Goal: Task Accomplishment & Management: Manage account settings

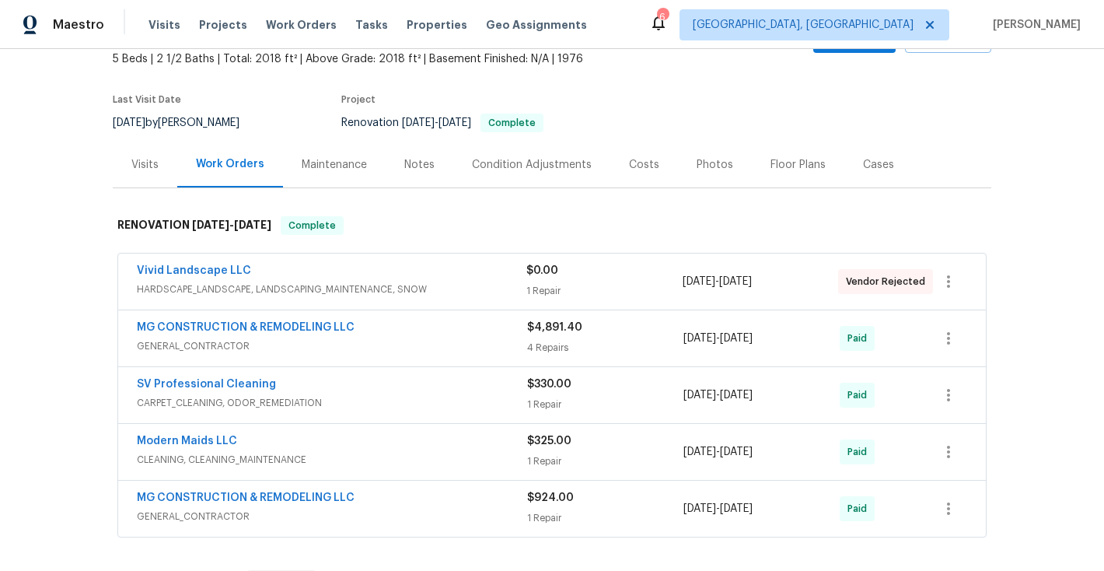
scroll to position [92, 0]
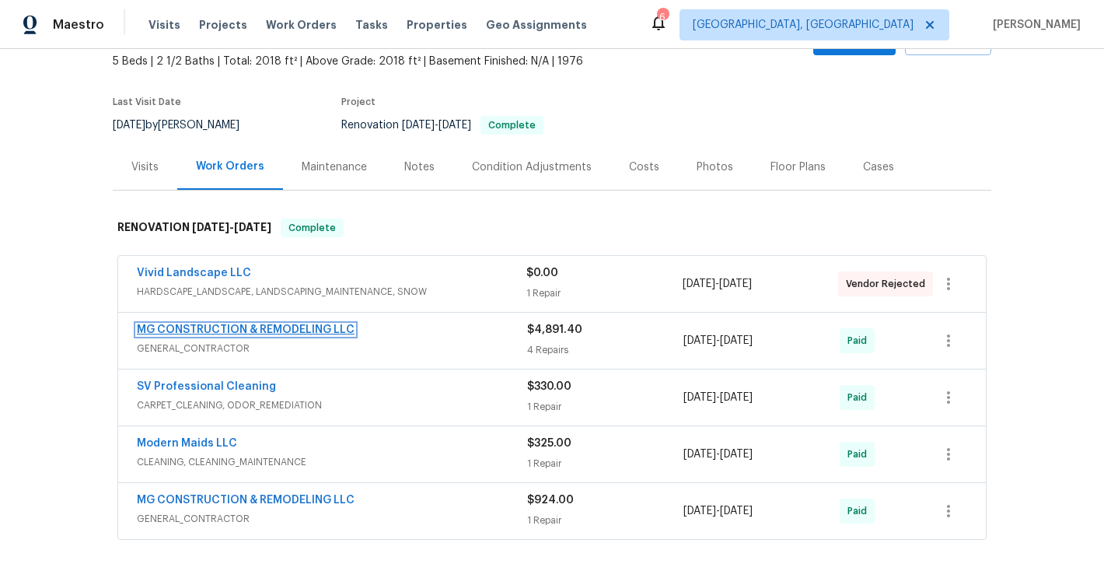
click at [208, 327] on link "MG CONSTRUCTION & REMODELING LLC" at bounding box center [246, 329] width 218 height 11
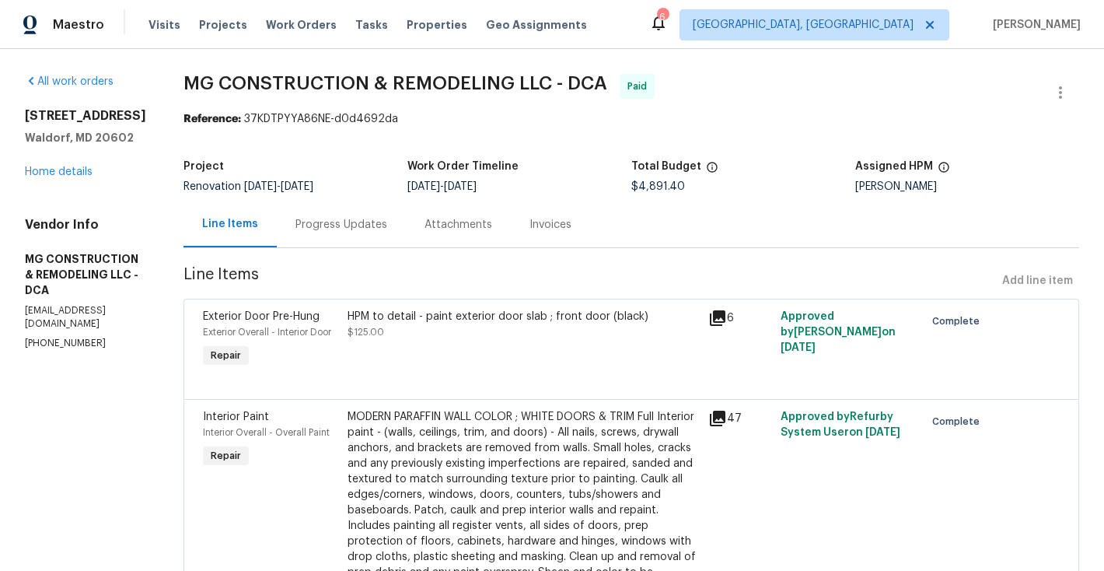
click at [146, 421] on section "All work orders [STREET_ADDRESS] Home details Vendor Info MG CONSTRUCTION & REM…" at bounding box center [85, 518] width 121 height 889
click at [387, 226] on div "Progress Updates" at bounding box center [342, 225] width 92 height 16
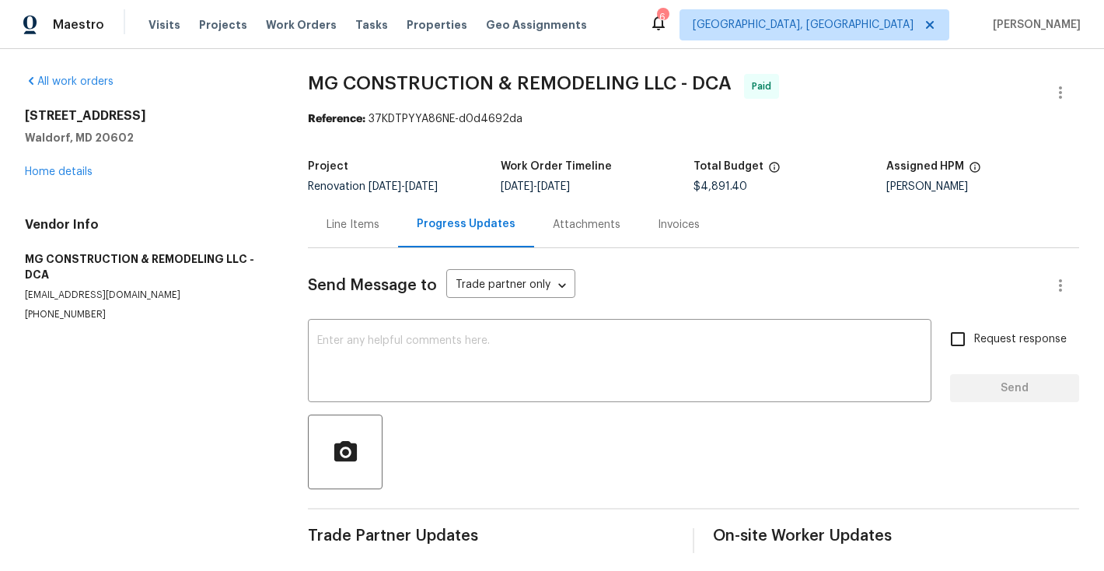
scroll to position [7, 0]
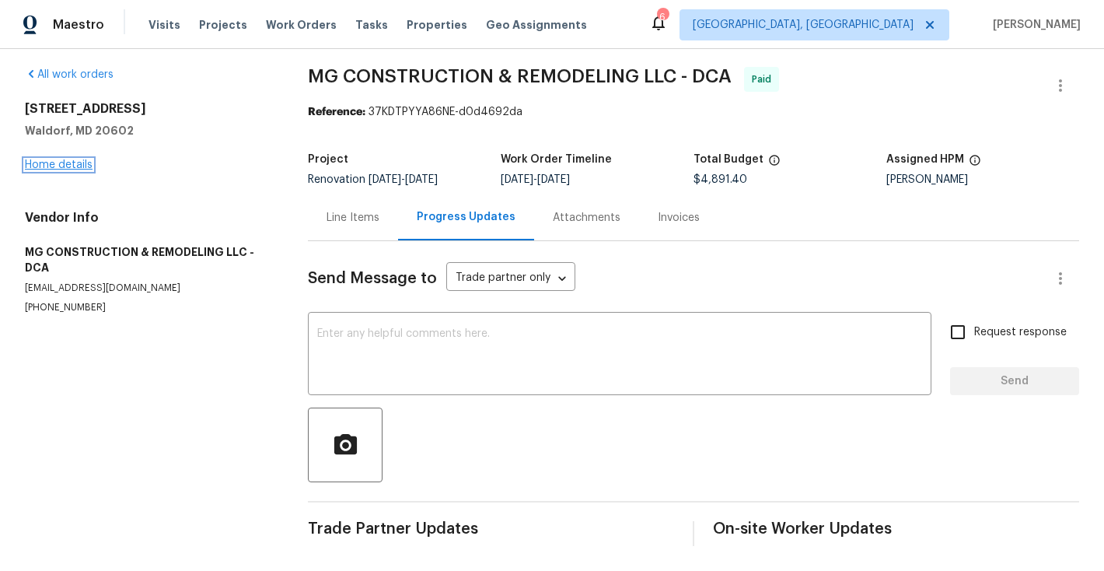
click at [65, 166] on link "Home details" at bounding box center [59, 164] width 68 height 11
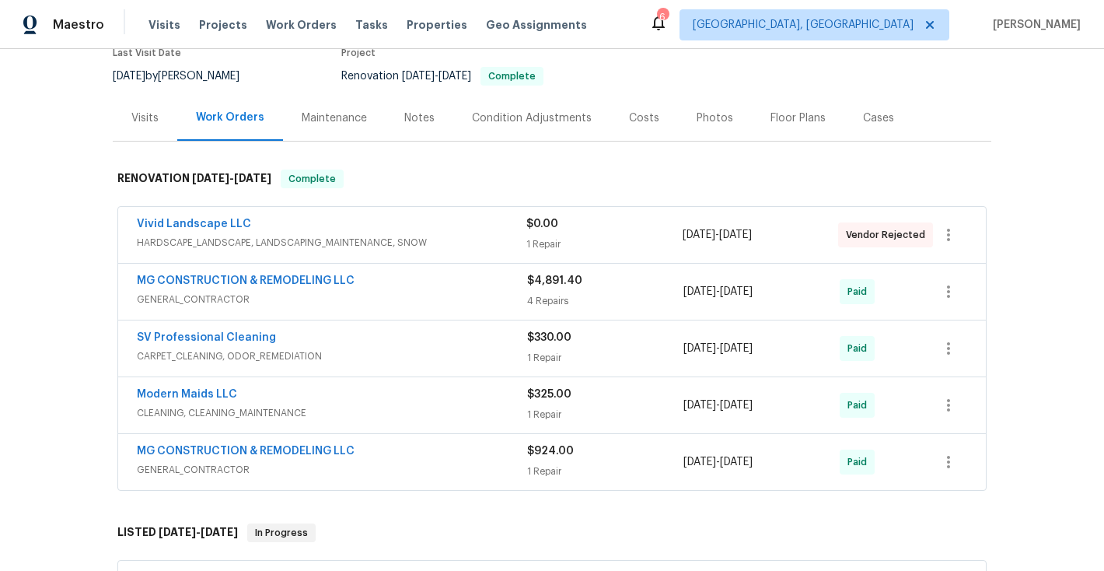
scroll to position [169, 0]
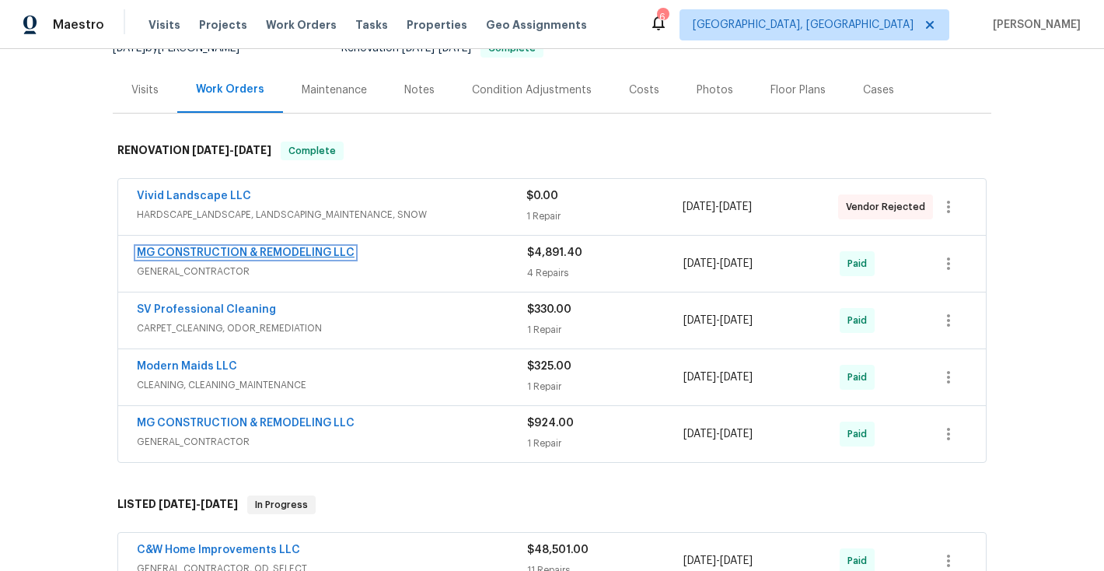
click at [270, 254] on link "MG CONSTRUCTION & REMODELING LLC" at bounding box center [246, 252] width 218 height 11
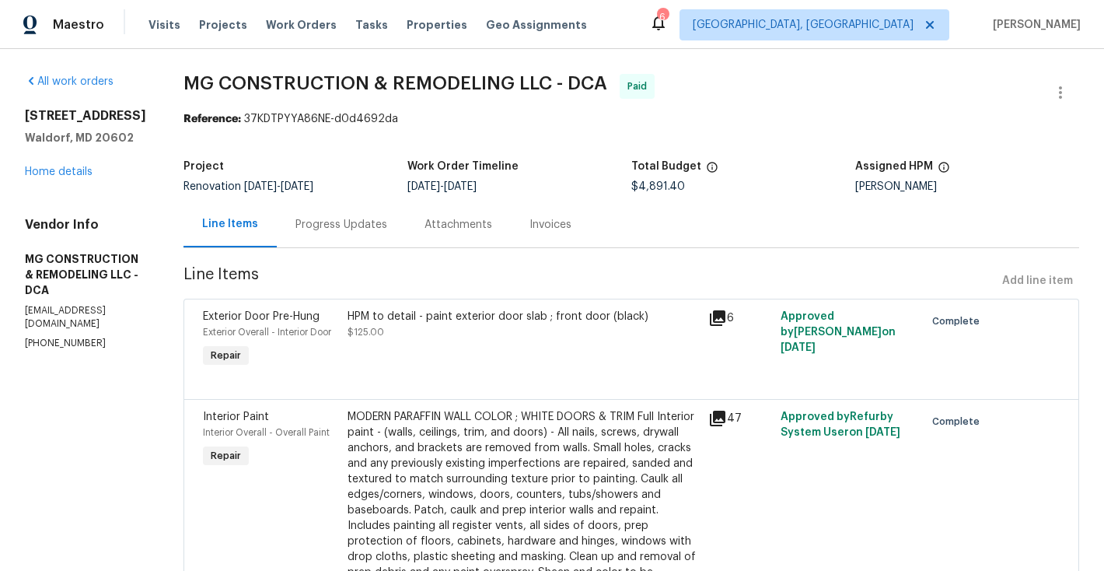
click at [378, 224] on div "Progress Updates" at bounding box center [342, 225] width 92 height 16
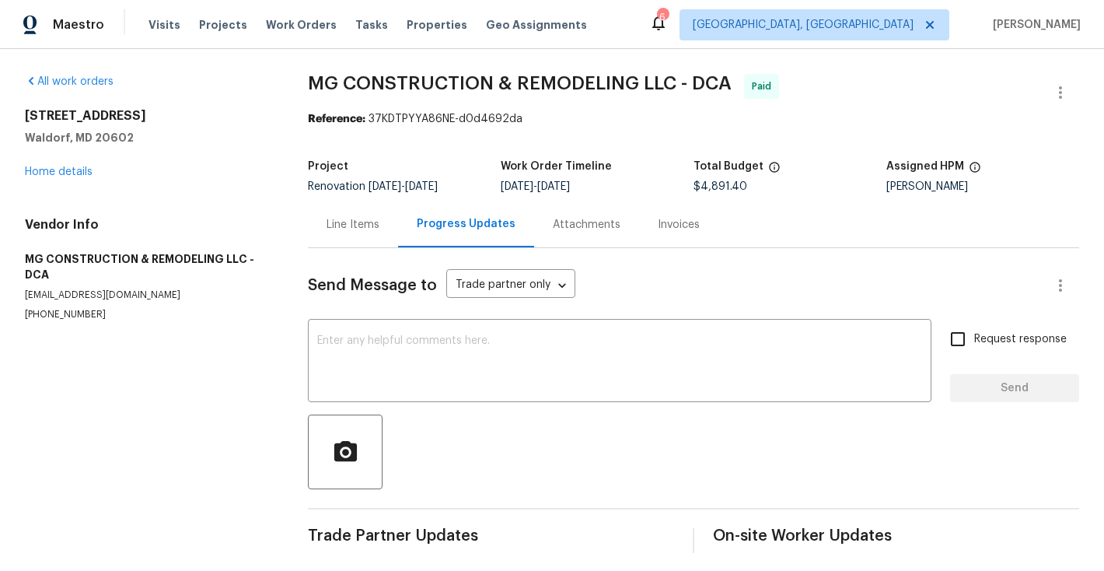
scroll to position [7, 0]
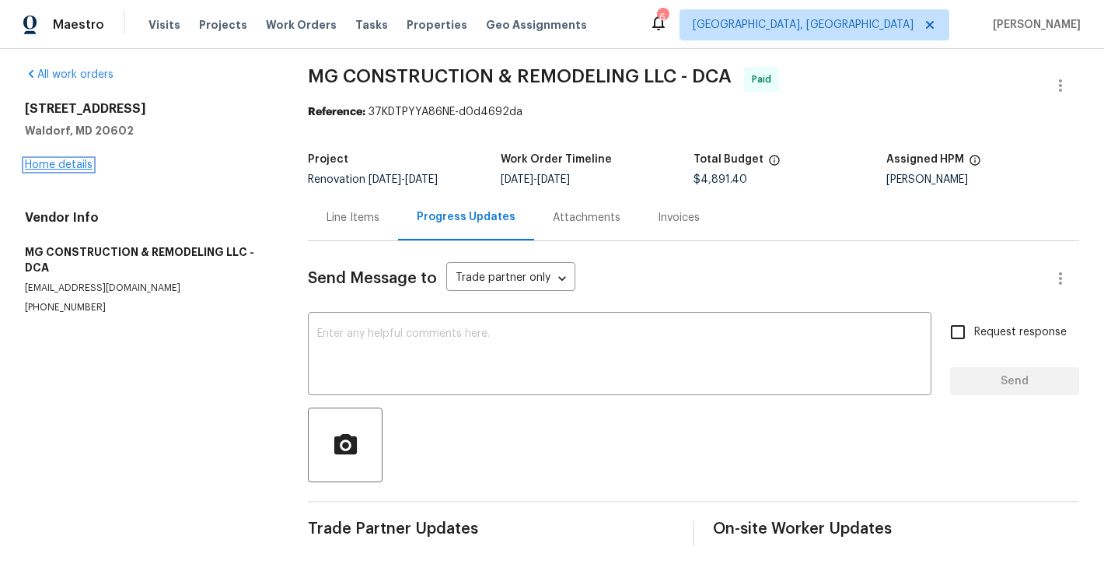
click at [62, 163] on link "Home details" at bounding box center [59, 164] width 68 height 11
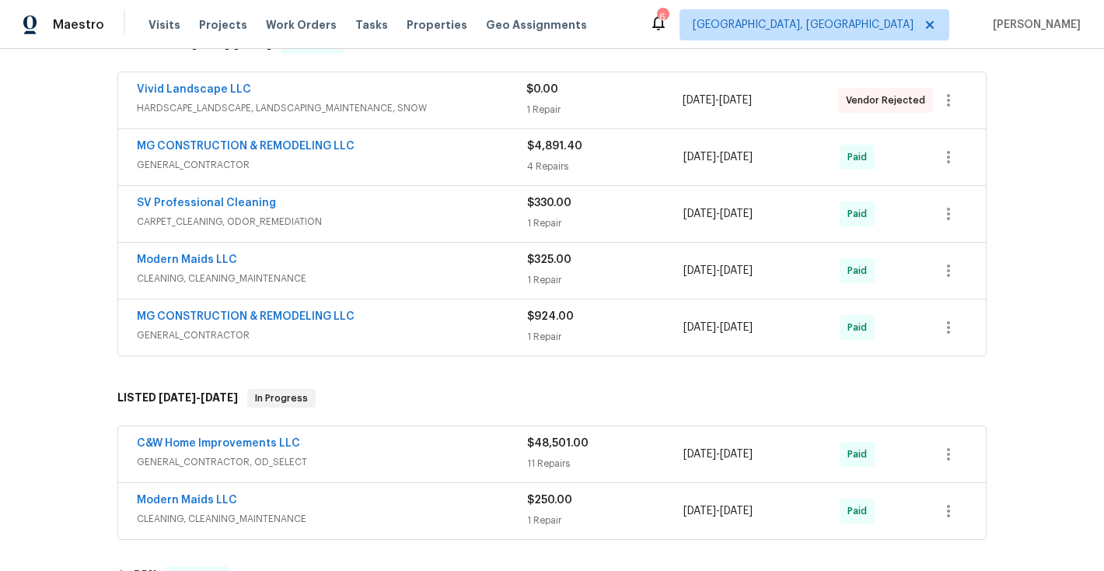
scroll to position [262, 0]
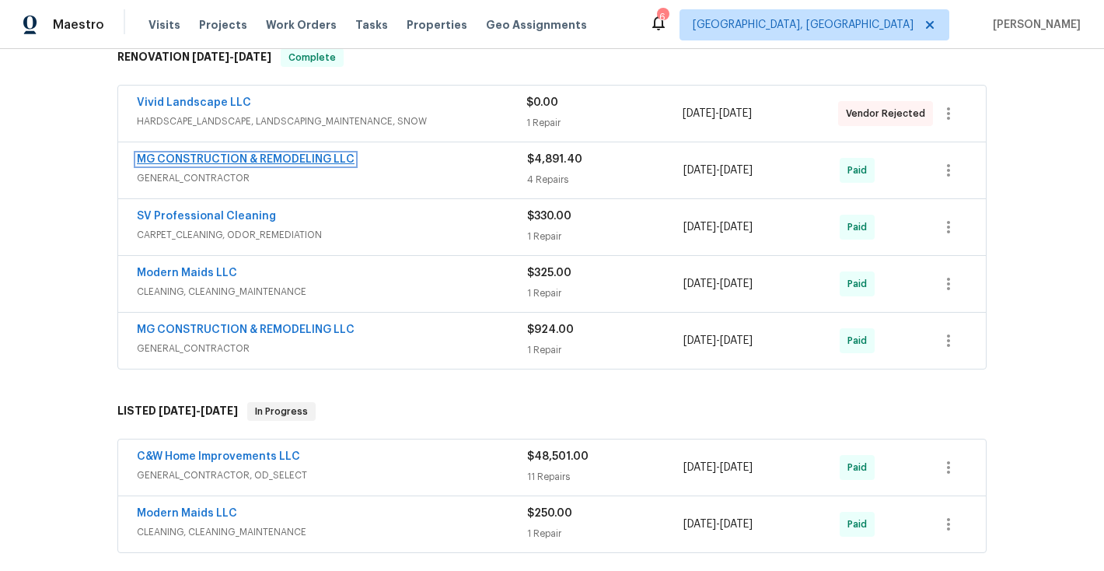
click at [228, 163] on link "MG CONSTRUCTION & REMODELING LLC" at bounding box center [246, 159] width 218 height 11
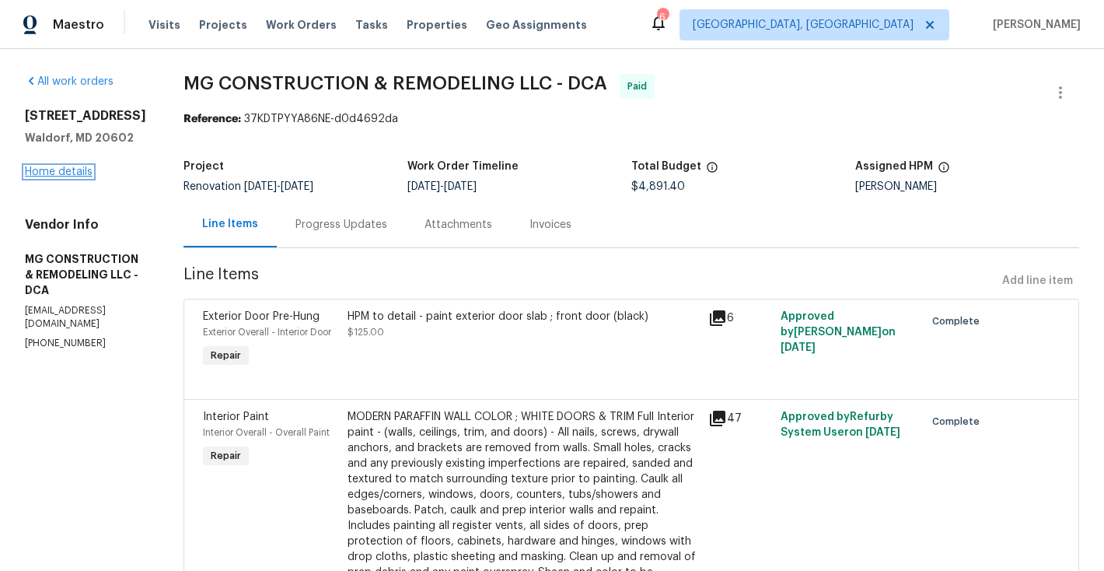
click at [75, 170] on link "Home details" at bounding box center [59, 171] width 68 height 11
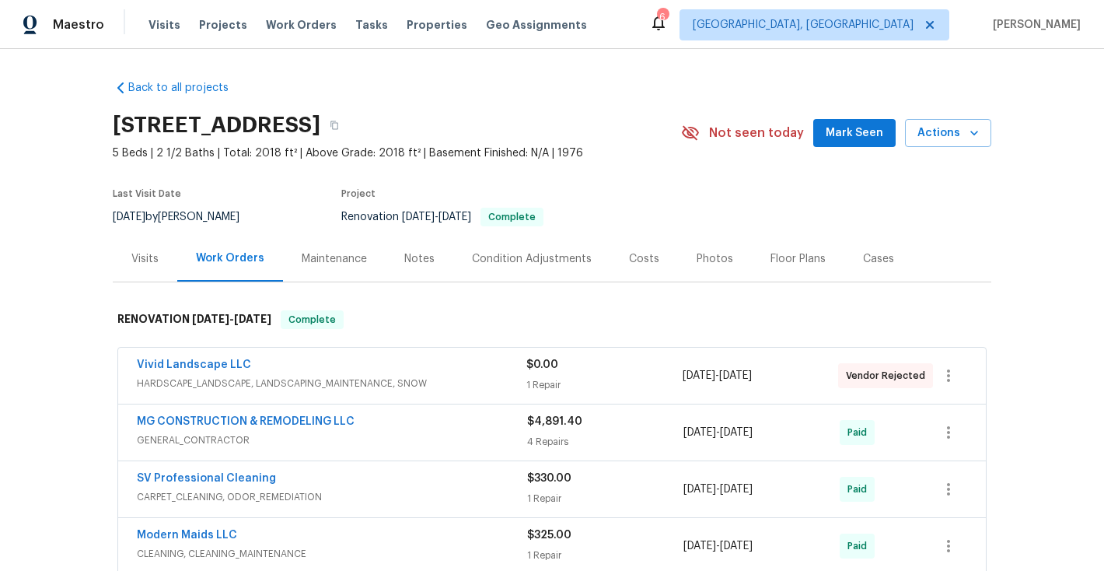
scroll to position [143, 0]
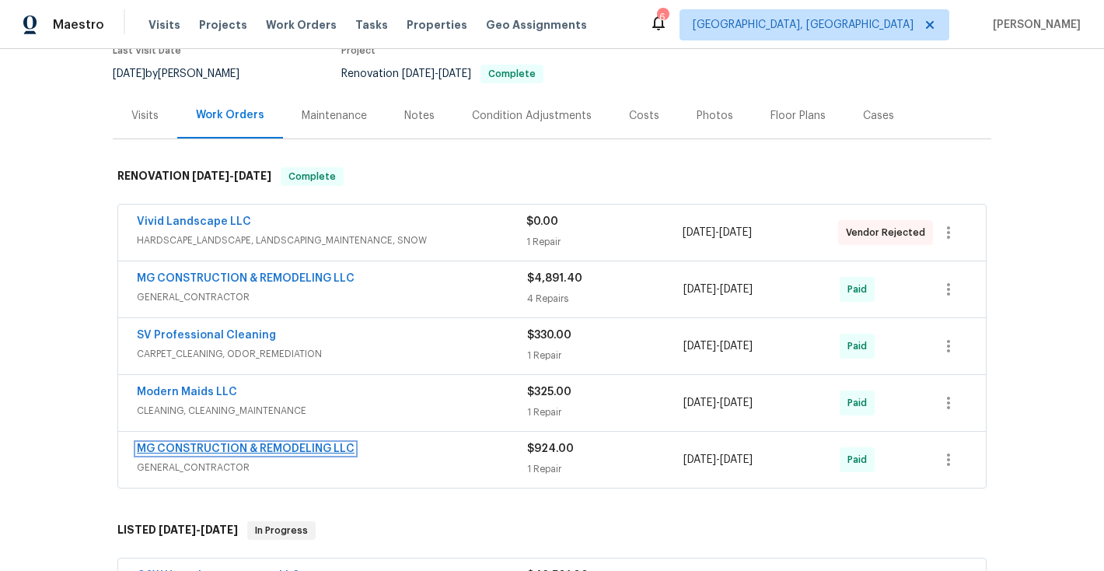
click at [260, 450] on link "MG CONSTRUCTION & REMODELING LLC" at bounding box center [246, 448] width 218 height 11
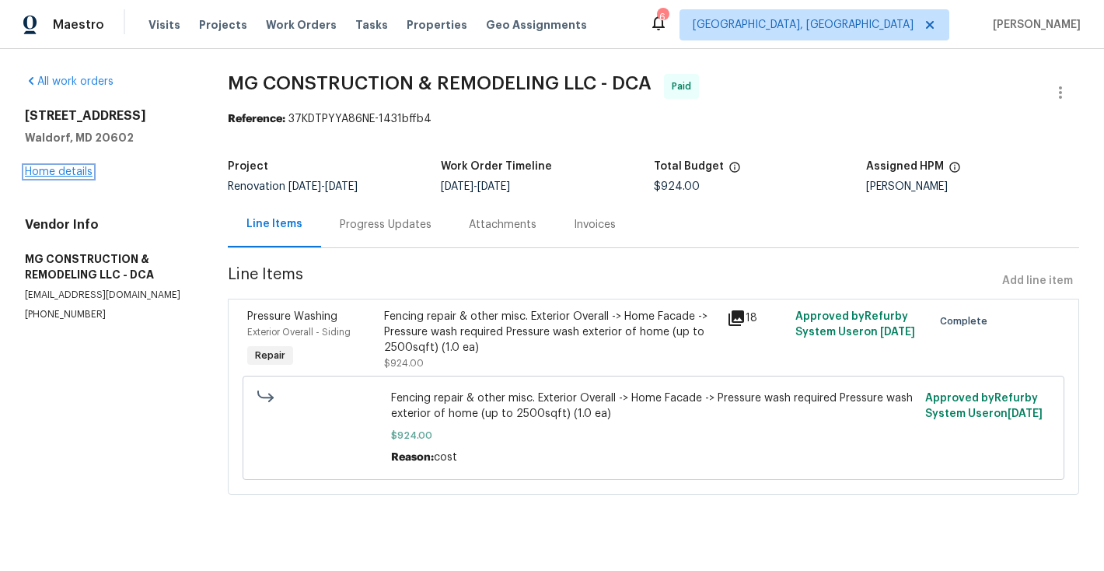
click at [63, 170] on link "Home details" at bounding box center [59, 171] width 68 height 11
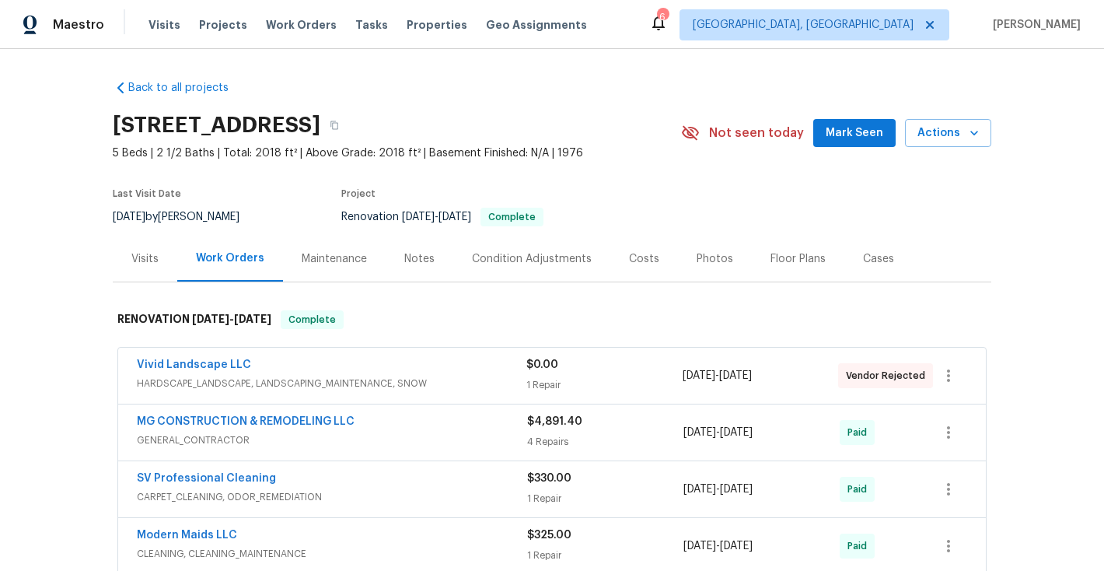
click at [140, 257] on div "Visits" at bounding box center [144, 259] width 27 height 16
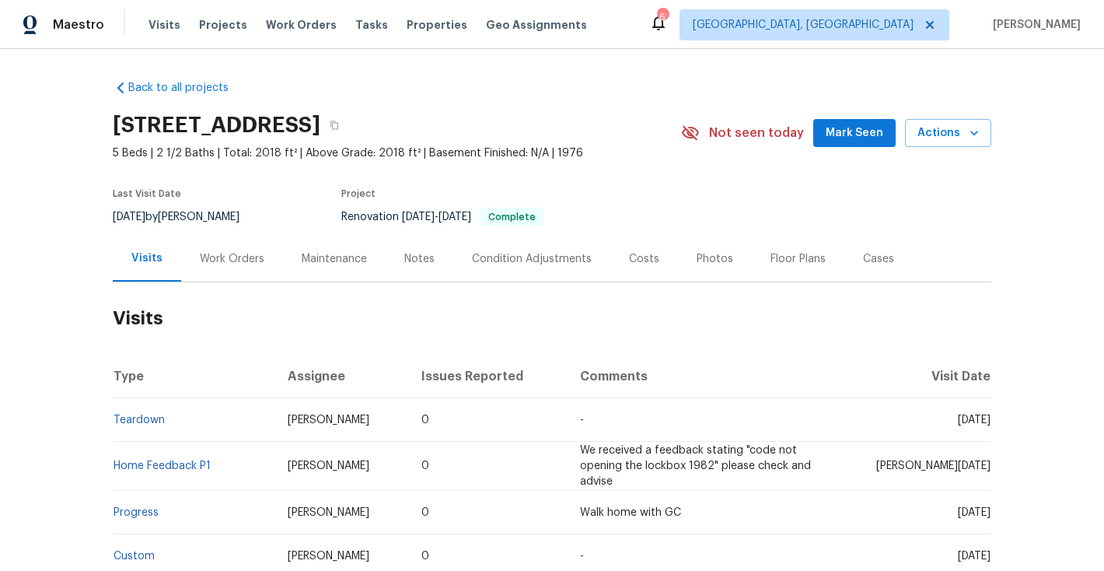
click at [222, 263] on div "Work Orders" at bounding box center [232, 259] width 65 height 16
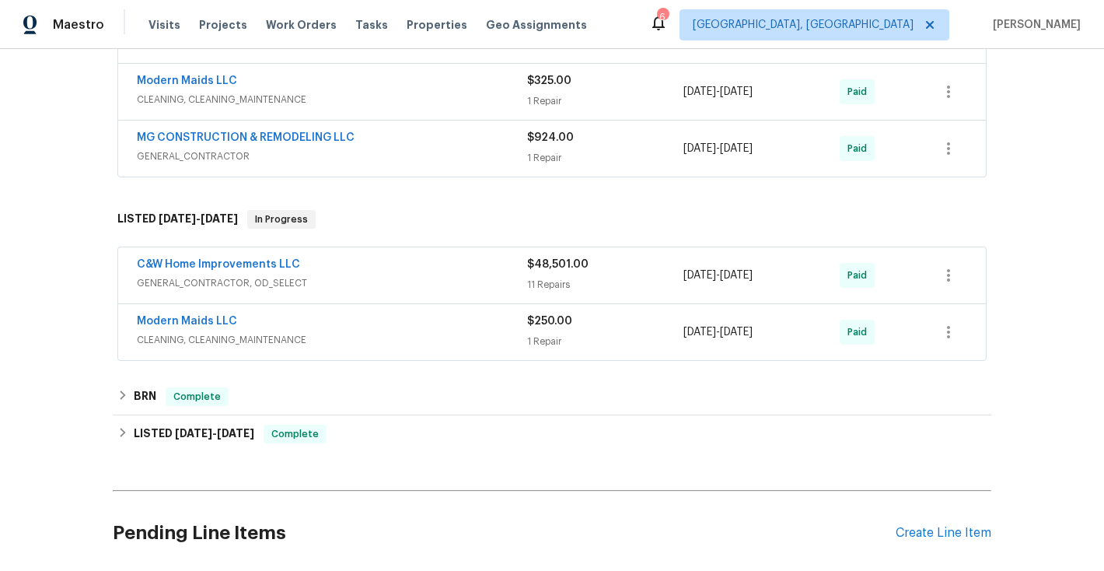
scroll to position [458, 0]
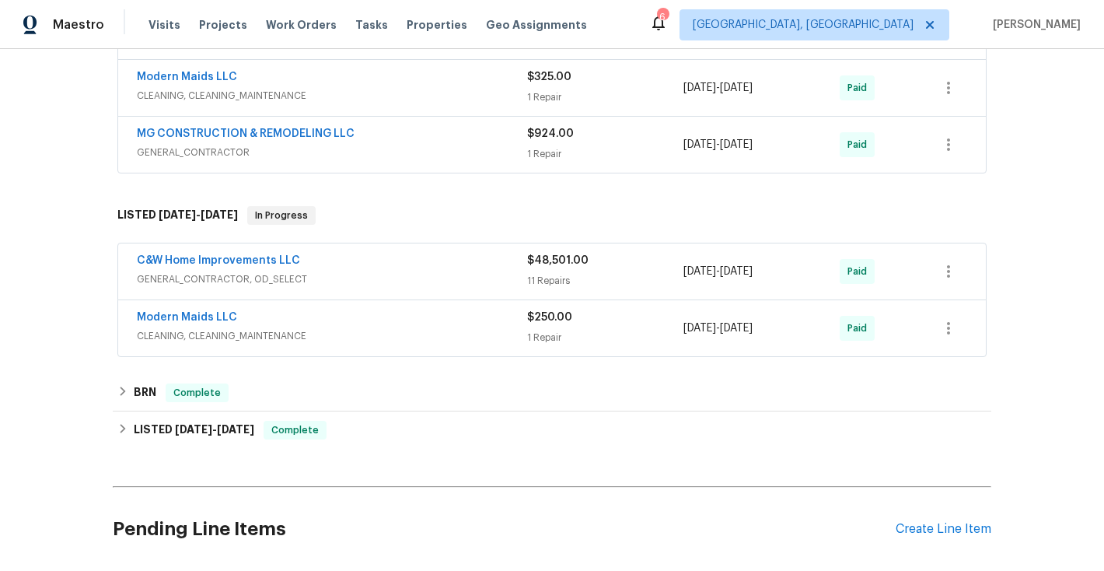
click at [236, 266] on span "C&W Home Improvements LLC" at bounding box center [218, 261] width 163 height 16
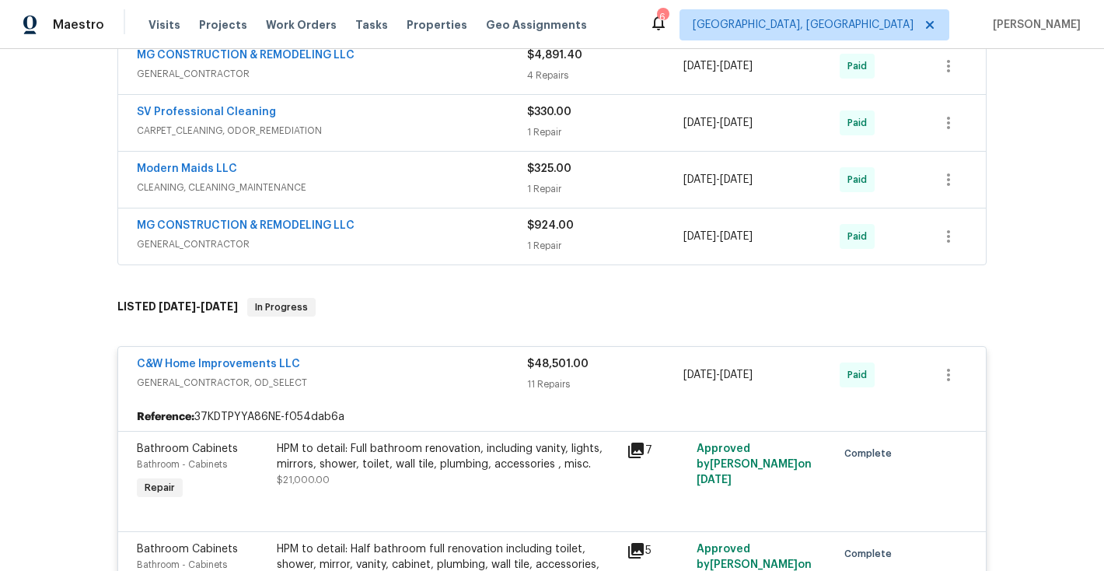
scroll to position [456, 0]
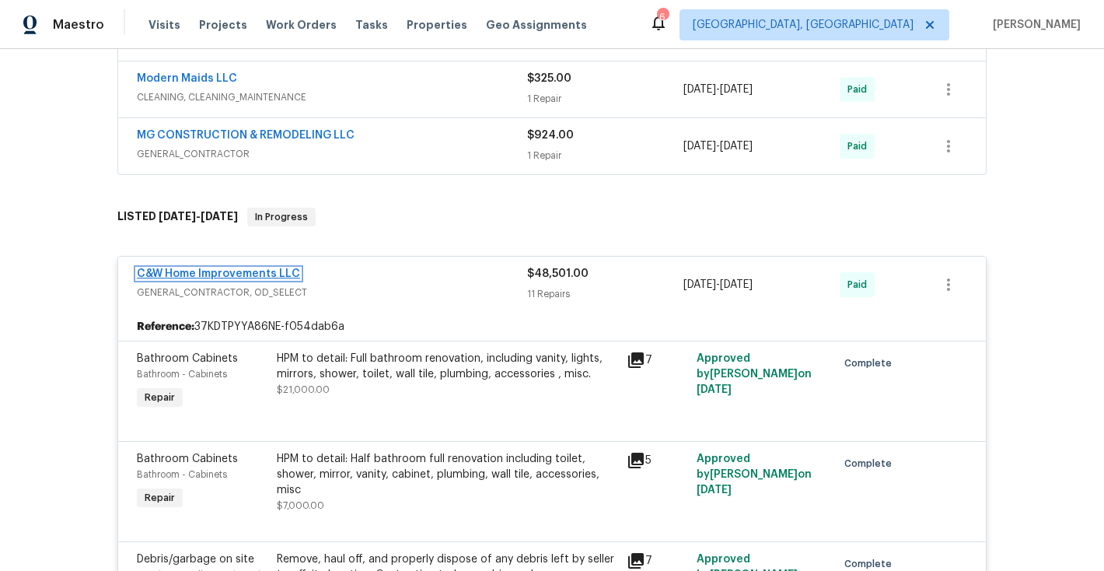
click at [225, 274] on link "C&W Home Improvements LLC" at bounding box center [218, 273] width 163 height 11
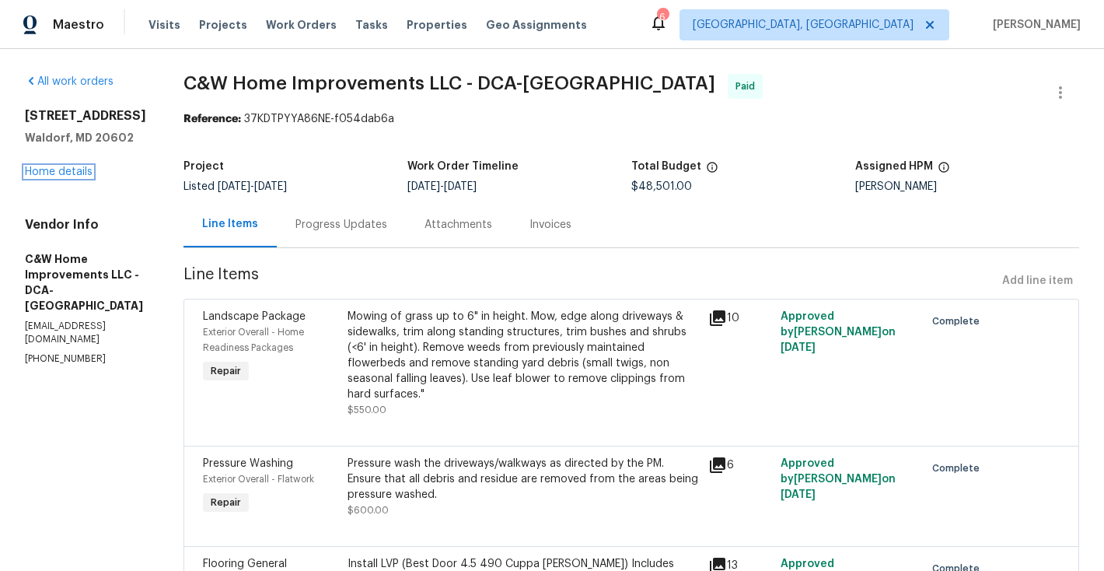
click at [72, 177] on link "Home details" at bounding box center [59, 171] width 68 height 11
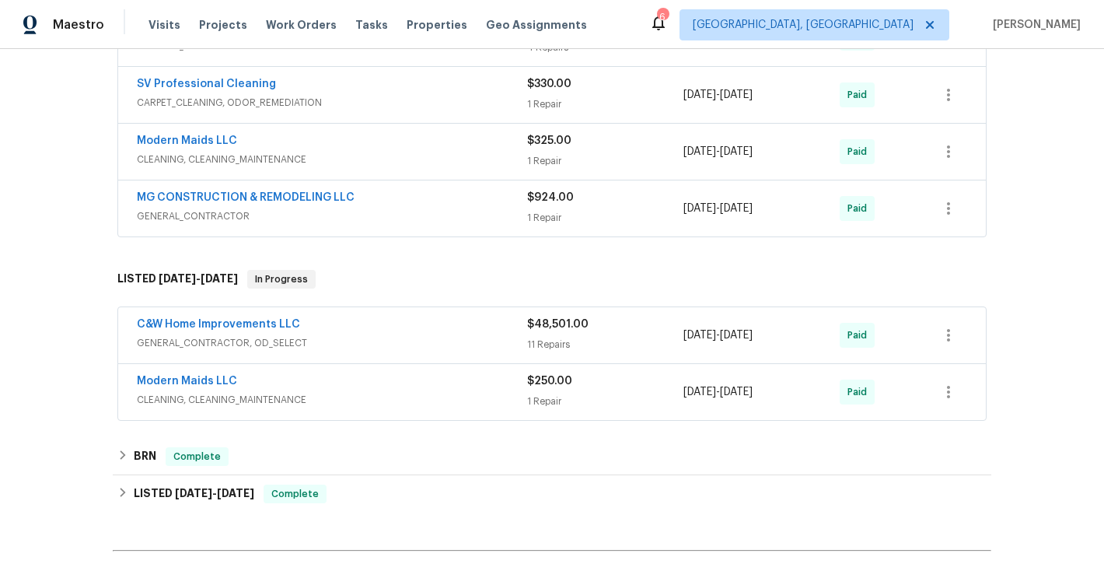
scroll to position [398, 0]
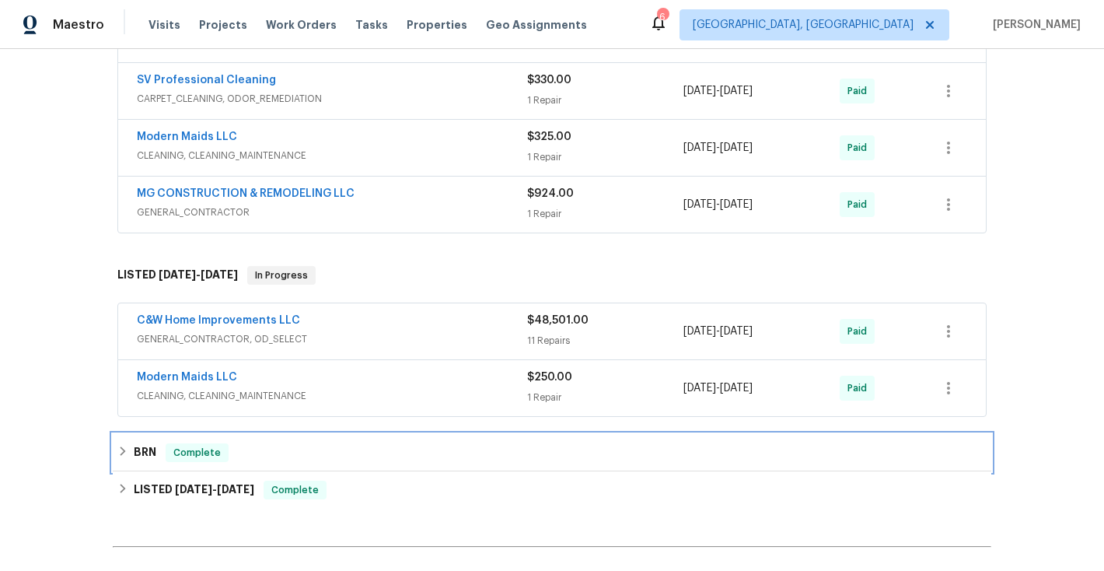
click at [125, 456] on icon at bounding box center [122, 451] width 11 height 11
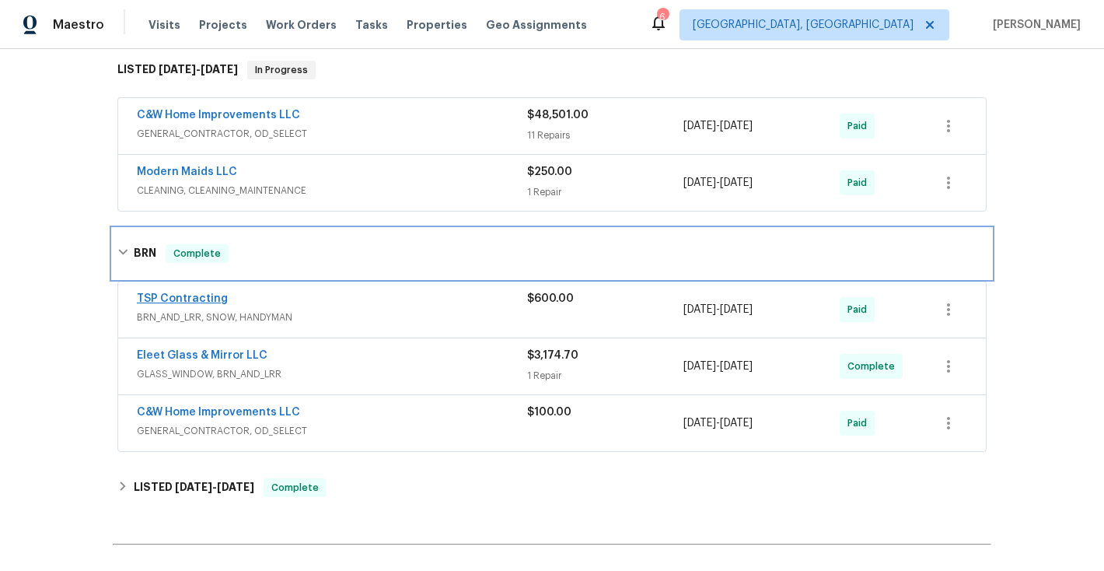
scroll to position [603, 0]
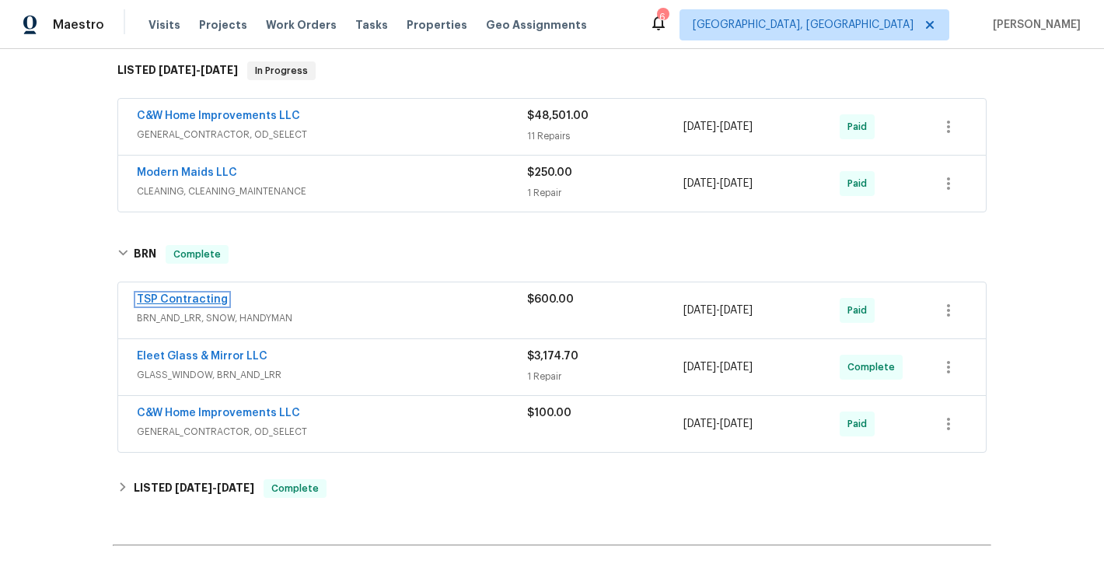
click at [199, 301] on link "TSP Contracting" at bounding box center [182, 299] width 91 height 11
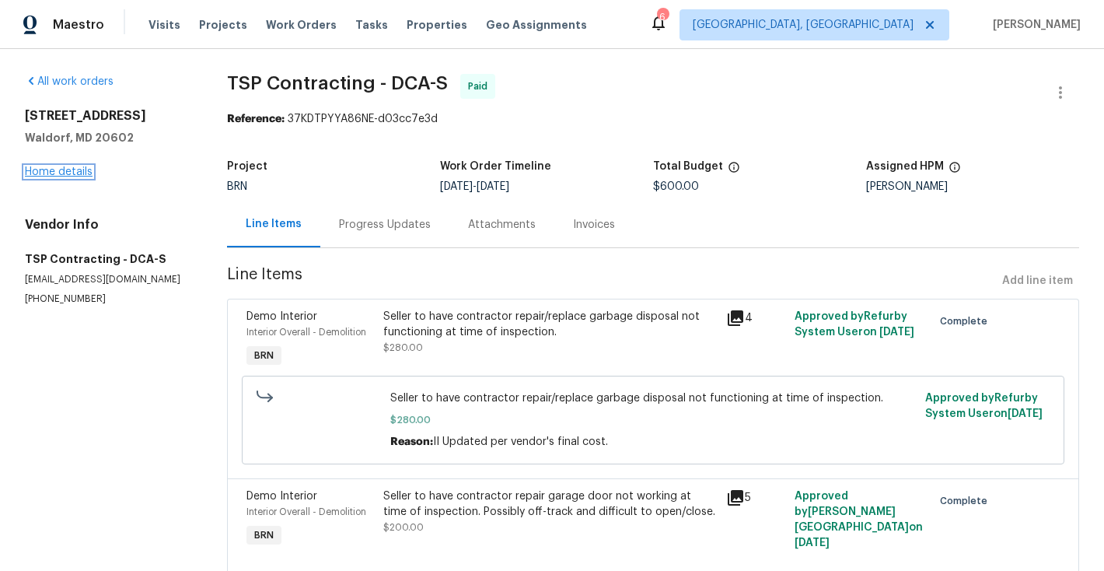
click at [72, 175] on link "Home details" at bounding box center [59, 171] width 68 height 11
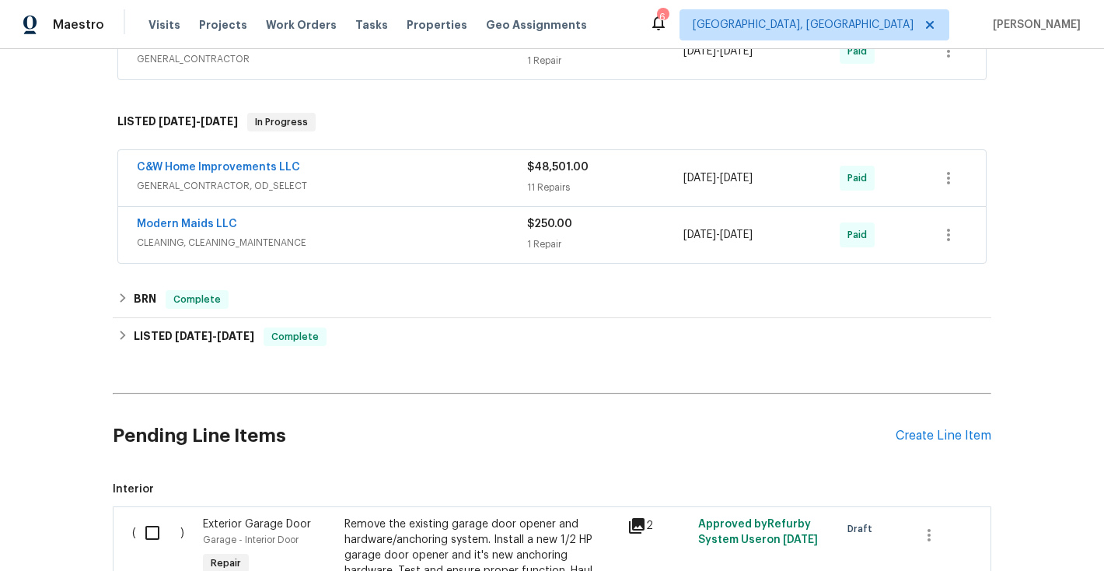
scroll to position [561, 0]
